Goal: Information Seeking & Learning: Learn about a topic

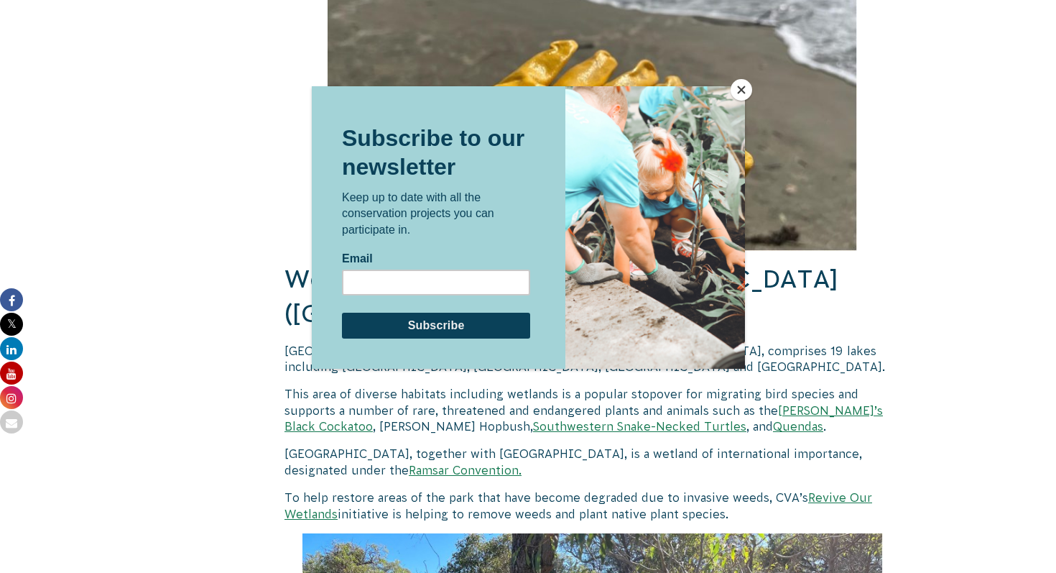
scroll to position [3691, 0]
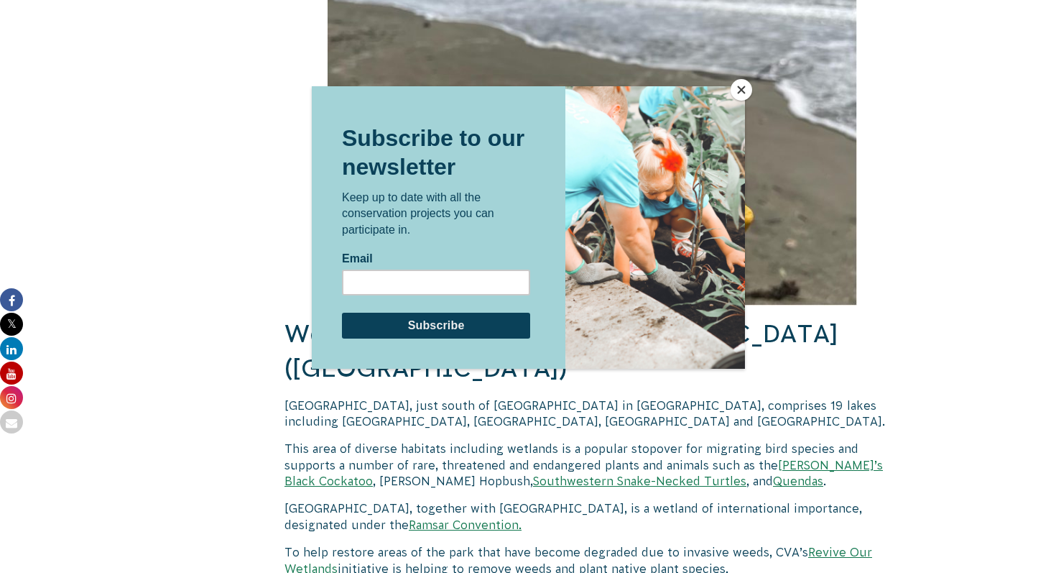
click at [740, 96] on button "Close" at bounding box center [742, 90] width 22 height 22
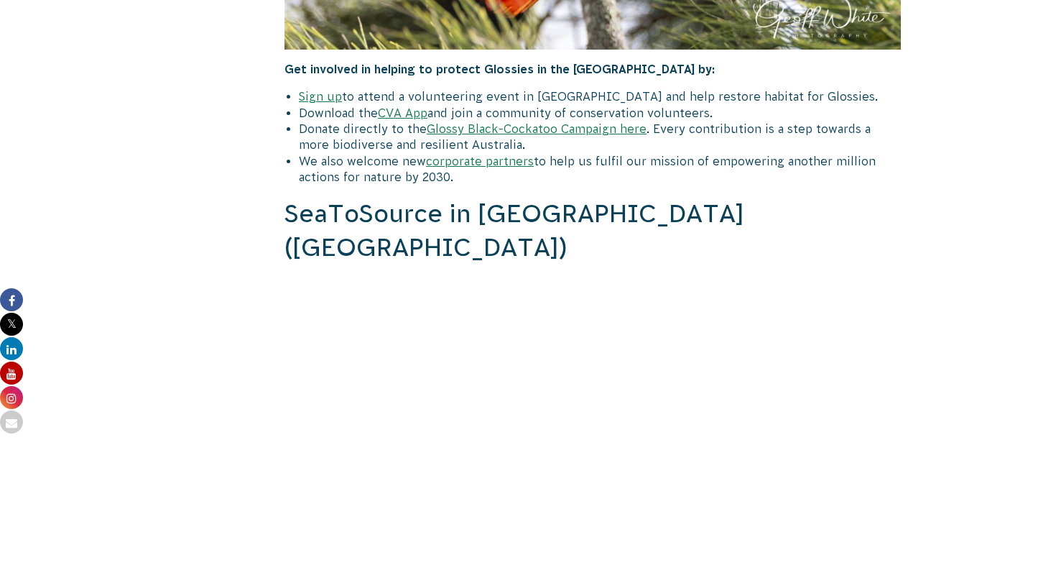
scroll to position [2262, 0]
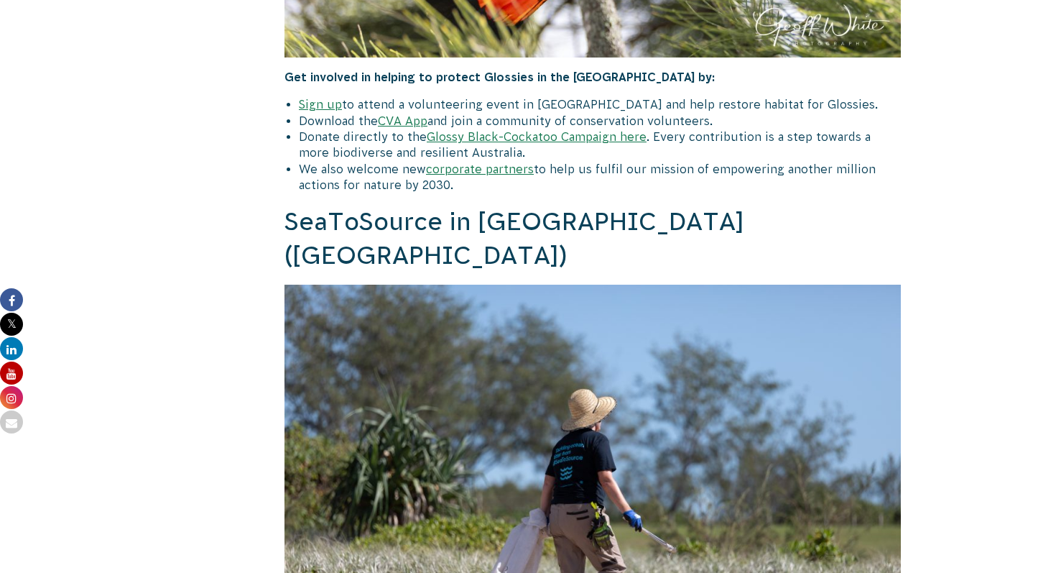
drag, startPoint x: 461, startPoint y: 202, endPoint x: 330, endPoint y: 75, distance: 182.4
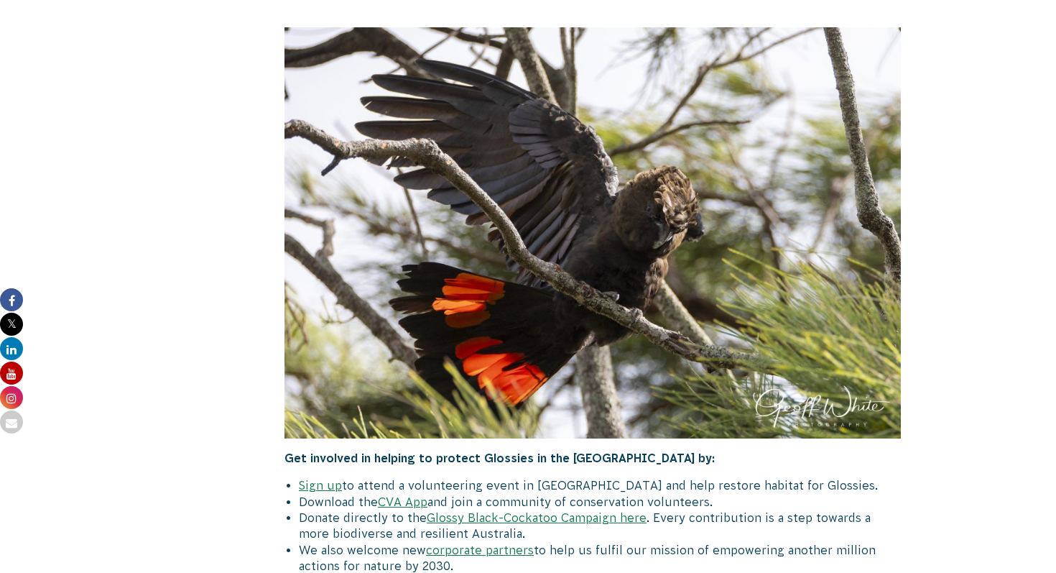
scroll to position [1877, 0]
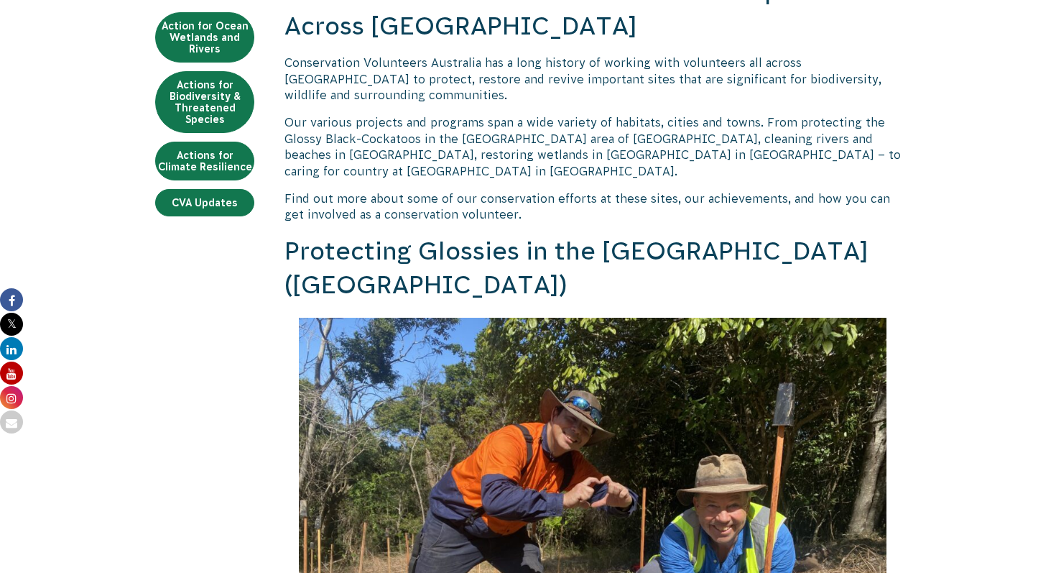
scroll to position [474, 0]
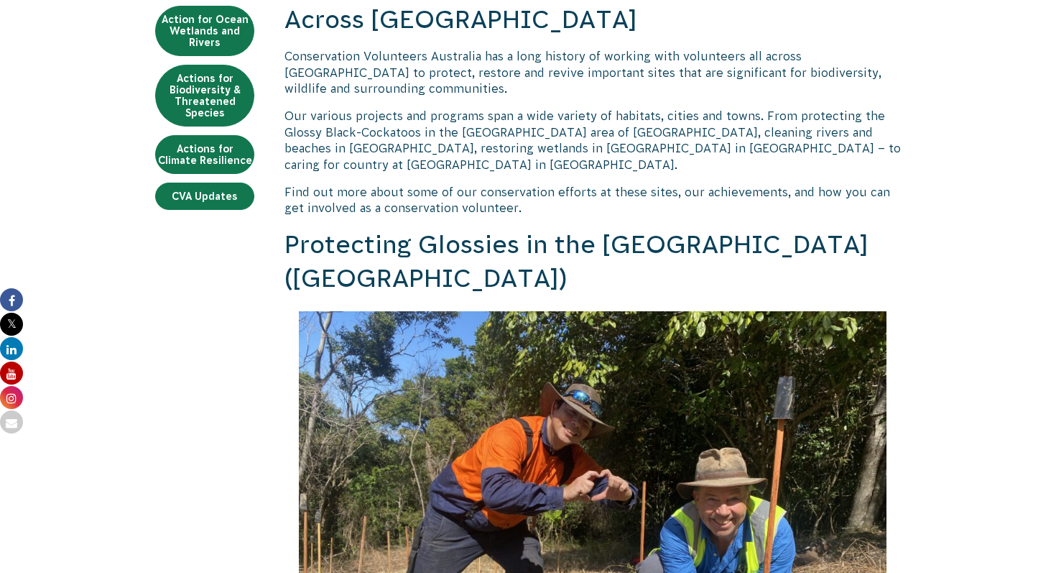
drag, startPoint x: 451, startPoint y: 280, endPoint x: 268, endPoint y: 248, distance: 185.2
click at [456, 278] on h2 "Protecting Glossies in the [GEOGRAPHIC_DATA] ([GEOGRAPHIC_DATA])" at bounding box center [593, 262] width 617 height 68
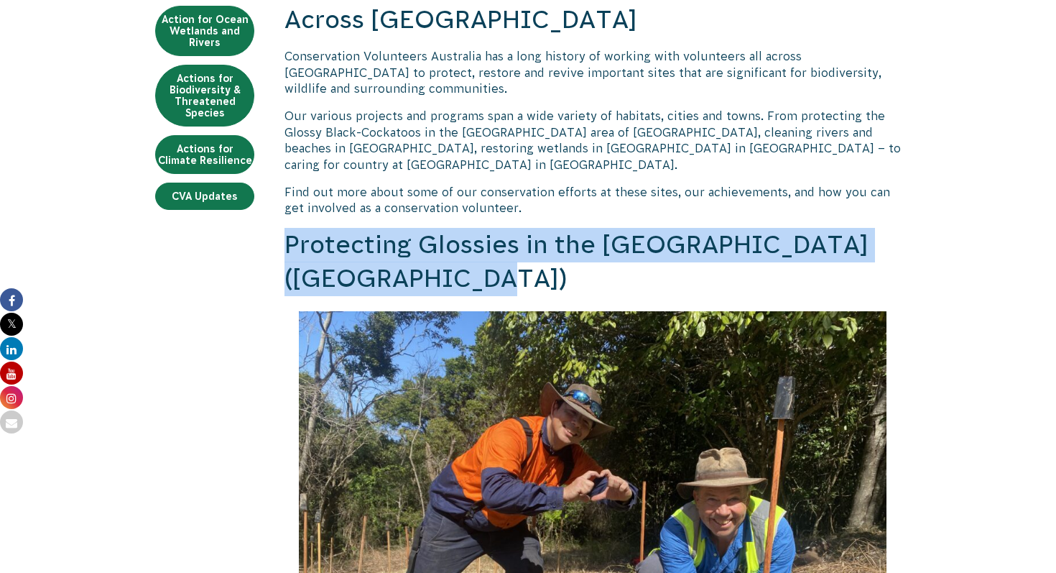
drag, startPoint x: 448, startPoint y: 280, endPoint x: 282, endPoint y: 254, distance: 168.6
copy h2 "Protecting Glossies in the [GEOGRAPHIC_DATA] ([GEOGRAPHIC_DATA])"
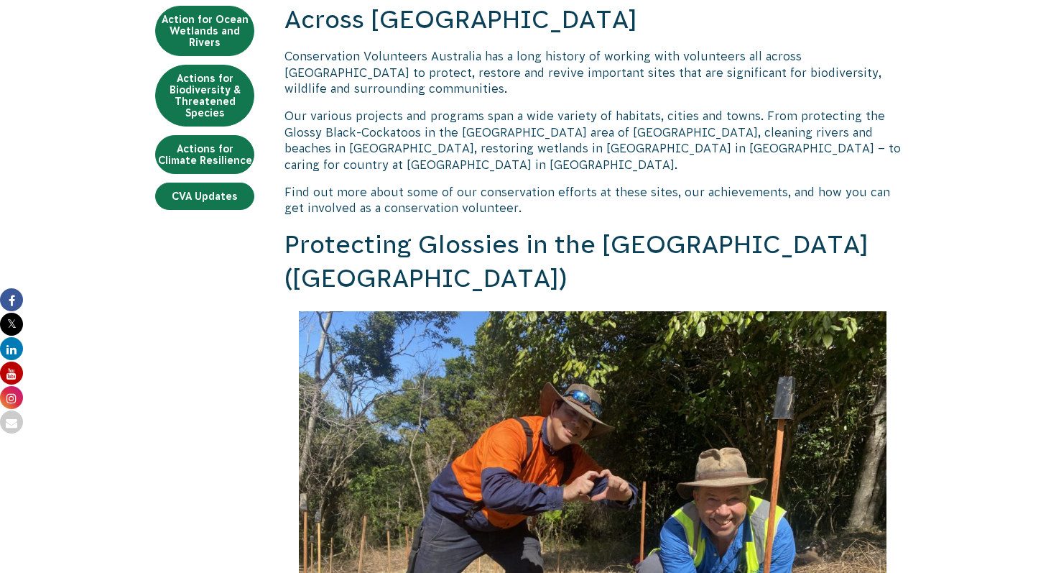
click at [581, 121] on p "Our various projects and programs span a wide variety of habitats, cities and t…" at bounding box center [593, 140] width 617 height 65
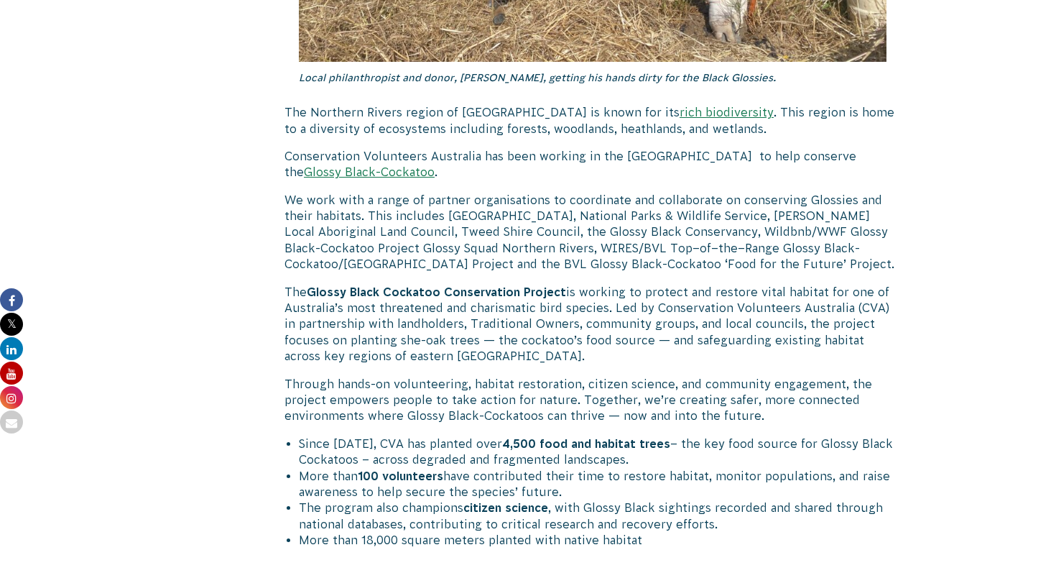
scroll to position [1171, 0]
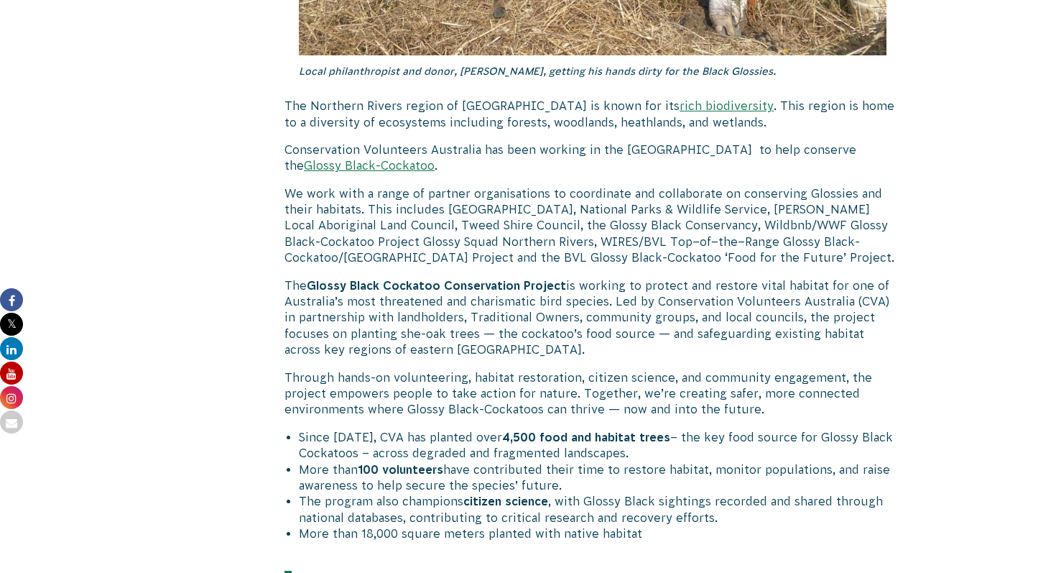
click at [425, 352] on p "The Glossy Black Cockatoo Conservation Project is working to protect and restor…" at bounding box center [593, 317] width 617 height 80
drag, startPoint x: 594, startPoint y: 351, endPoint x: 354, endPoint y: 347, distance: 240.0
click at [354, 347] on p "The Glossy Black Cockatoo Conservation Project is working to protect and restor…" at bounding box center [593, 317] width 617 height 80
copy p "she-oak trees — the cockatoo’s food sourc"
click at [412, 417] on p "Through hands-on volunteering, habitat restoration, citizen science, and commun…" at bounding box center [593, 393] width 617 height 48
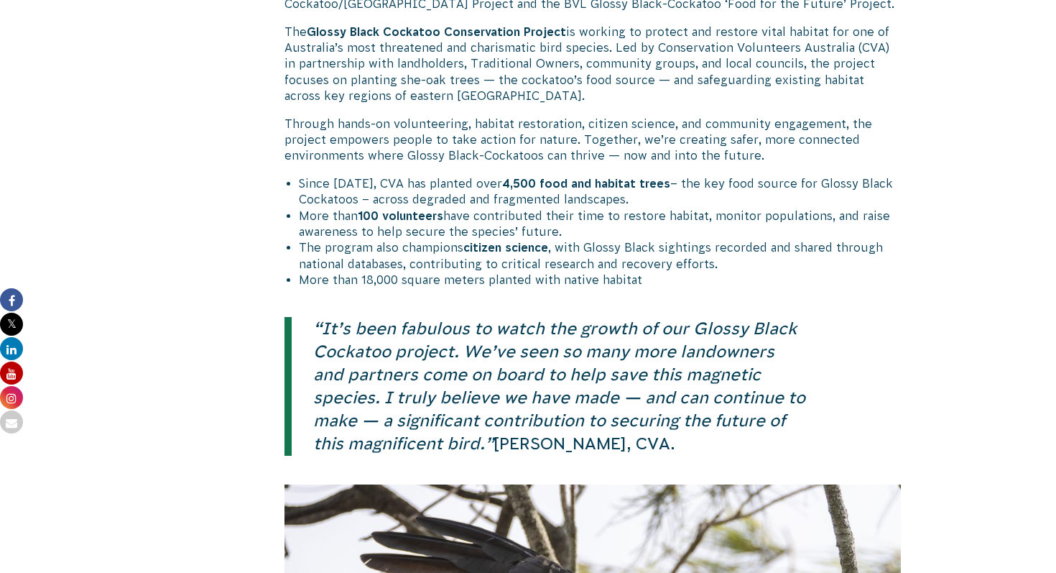
scroll to position [1422, 0]
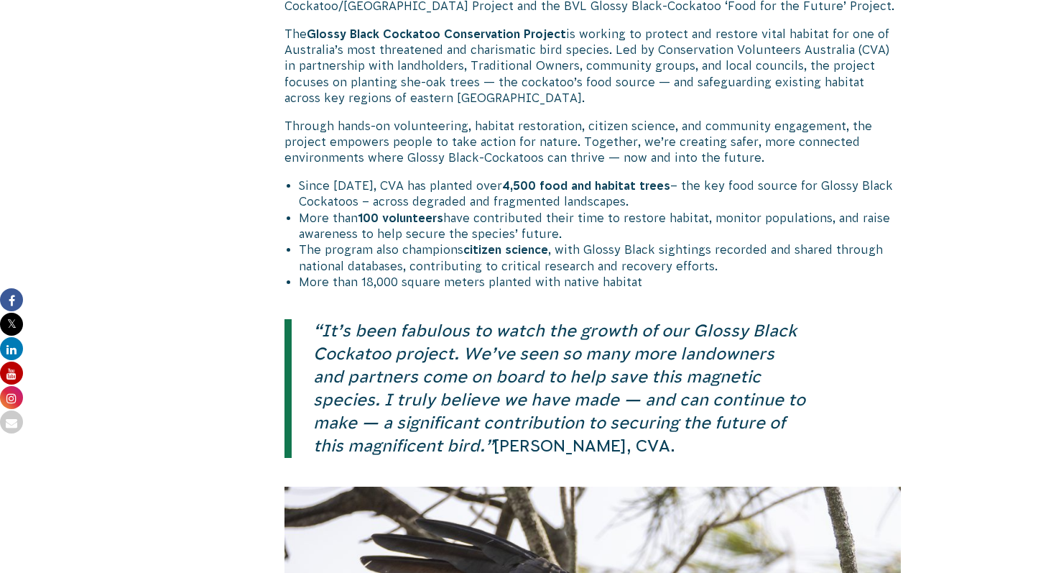
click at [635, 192] on strong "4,500 food and habitat trees" at bounding box center [586, 185] width 168 height 13
drag, startPoint x: 656, startPoint y: 203, endPoint x: 300, endPoint y: 202, distance: 356.4
click at [300, 202] on li "Since [DATE], CVA has planted over 4,500 food and habitat trees – the key food …" at bounding box center [600, 193] width 602 height 32
copy li "Since [DATE], CVA has planted over 4,500 food and habitat trees"
